Goal: Transaction & Acquisition: Purchase product/service

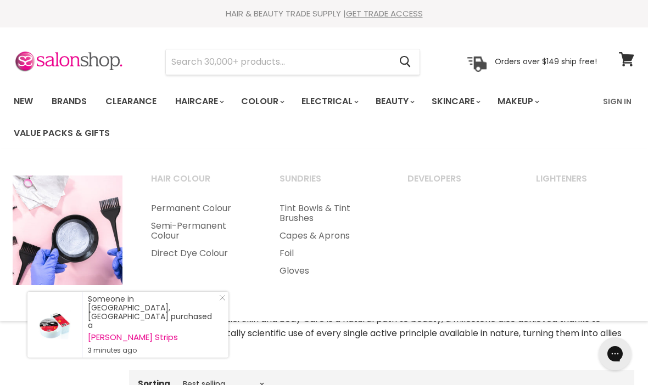
click at [70, 105] on link "Brands" at bounding box center [69, 101] width 52 height 23
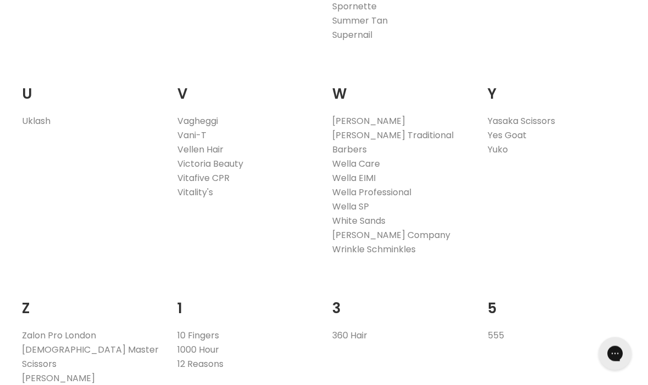
scroll to position [2173, 0]
click at [210, 115] on link "Vagheggi" at bounding box center [197, 121] width 41 height 13
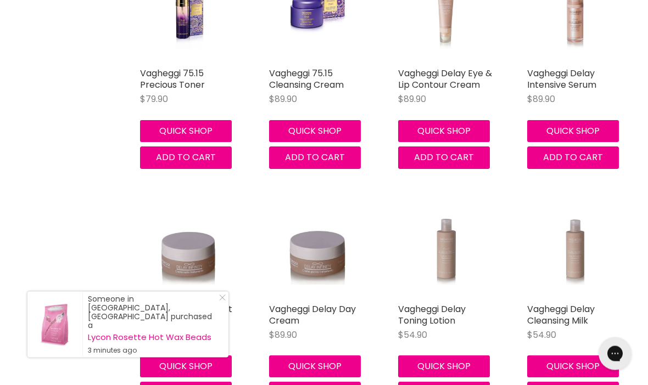
scroll to position [3680, 0]
